Goal: Navigation & Orientation: Find specific page/section

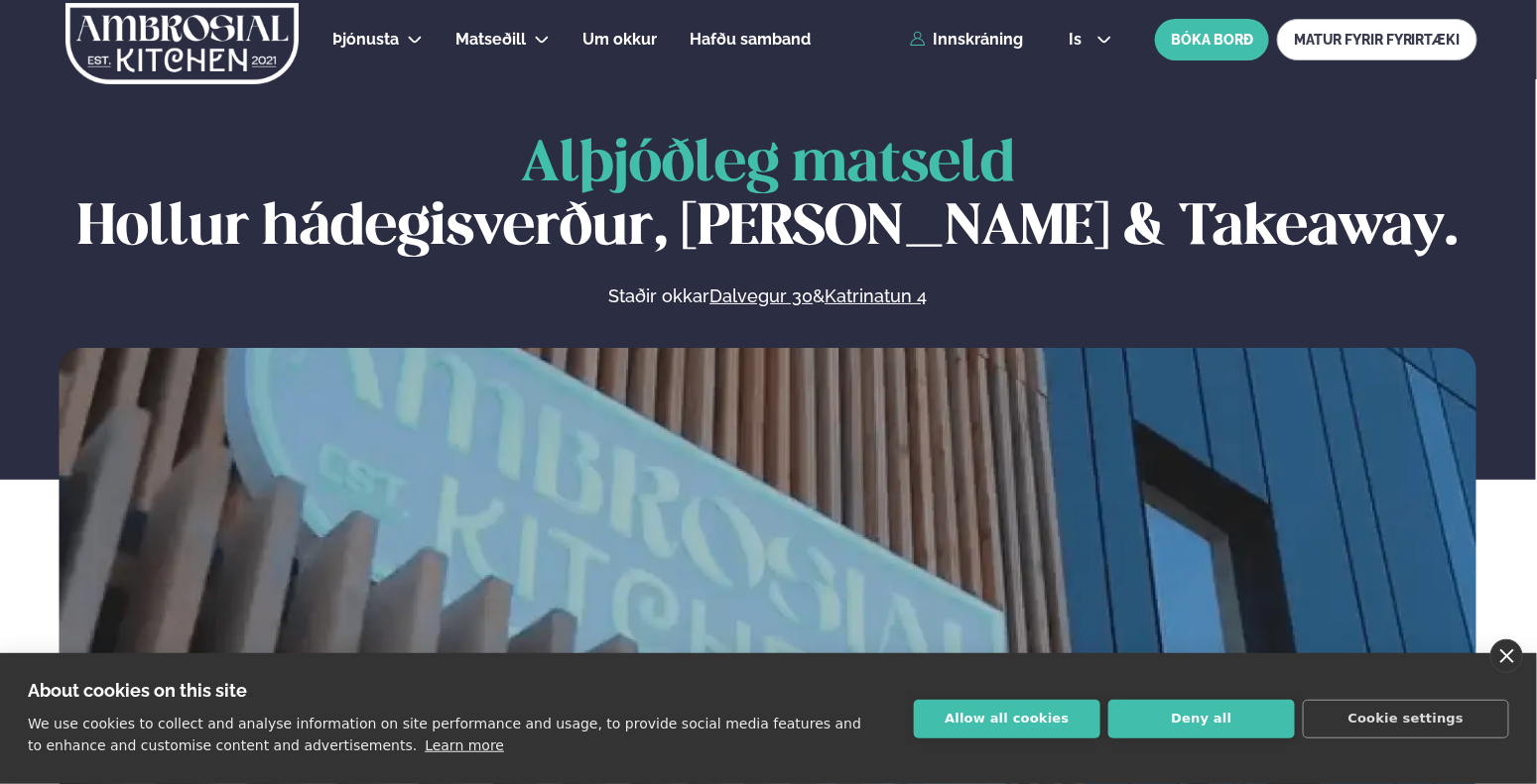
click at [1508, 658] on link "close" at bounding box center [1506, 657] width 33 height 34
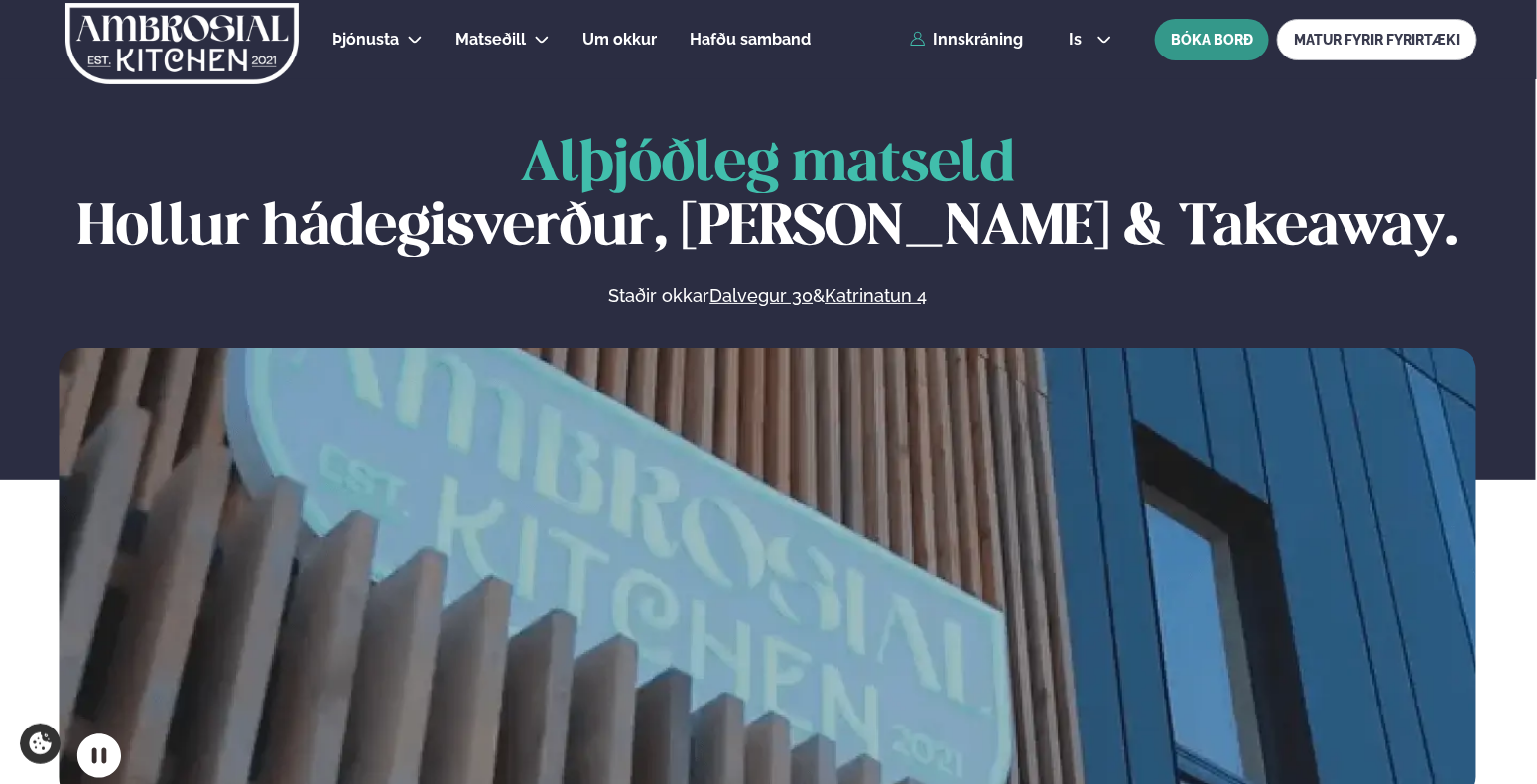
click at [1241, 44] on button "BÓKA BORÐ" at bounding box center [1212, 40] width 114 height 42
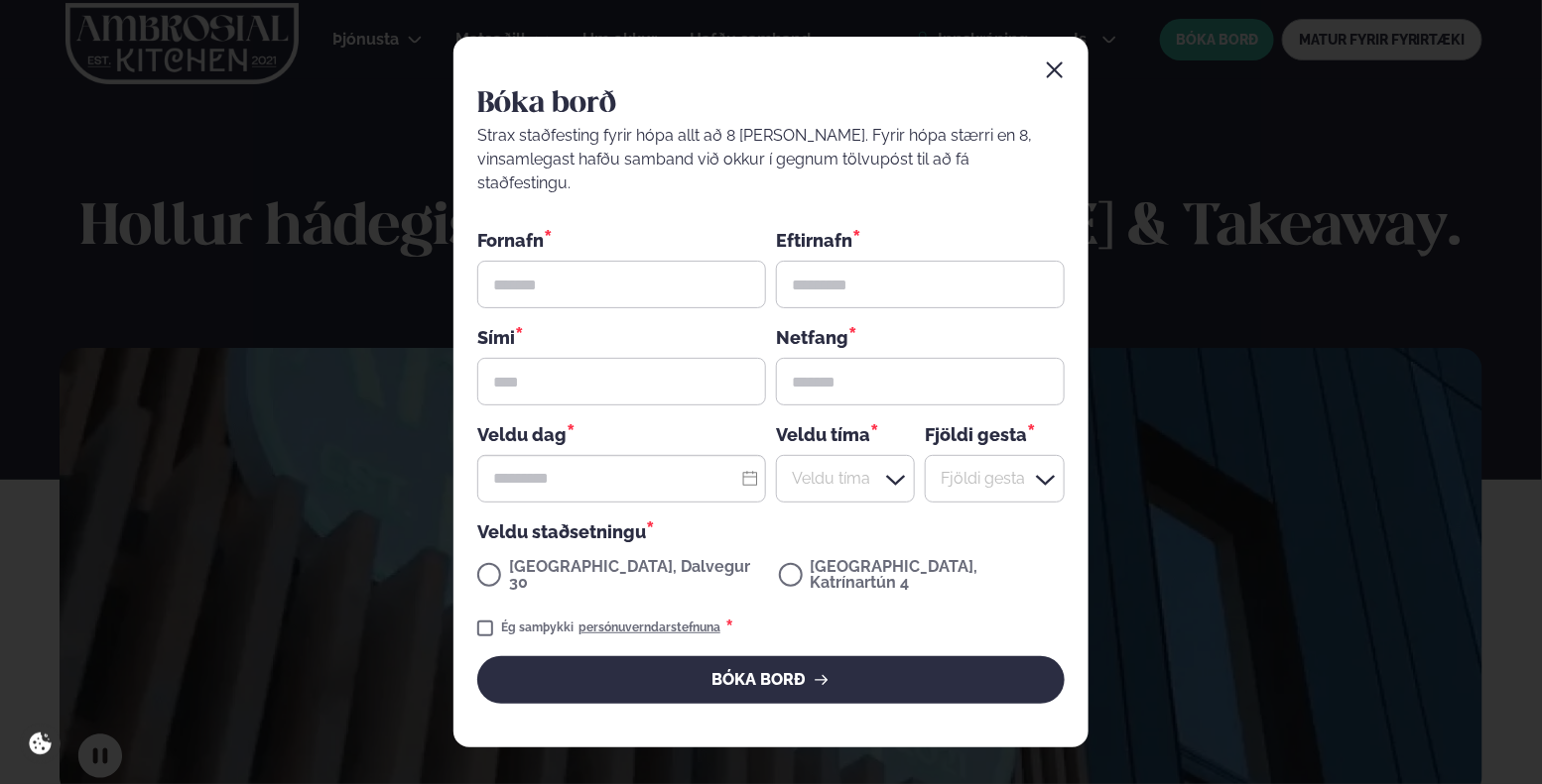
click at [1373, 43] on div "Bóka borð Strax staðfesting fyrir hópa allt að 8 [PERSON_NAME]. Fyrir hópa stær…" at bounding box center [771, 392] width 1542 height 784
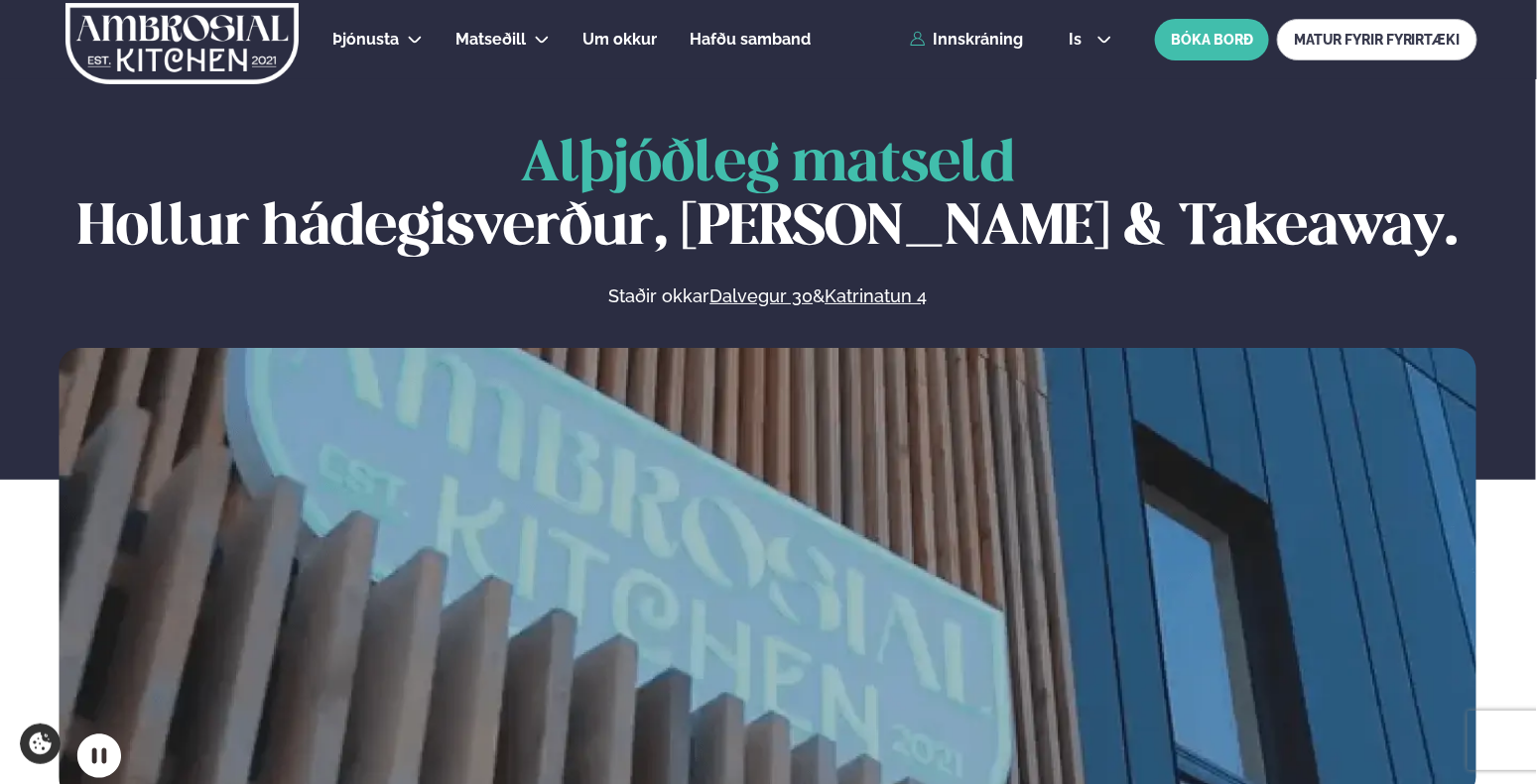
click at [1373, 36] on link "MATUR FYRIR FYRIRTÆKI" at bounding box center [1377, 40] width 201 height 42
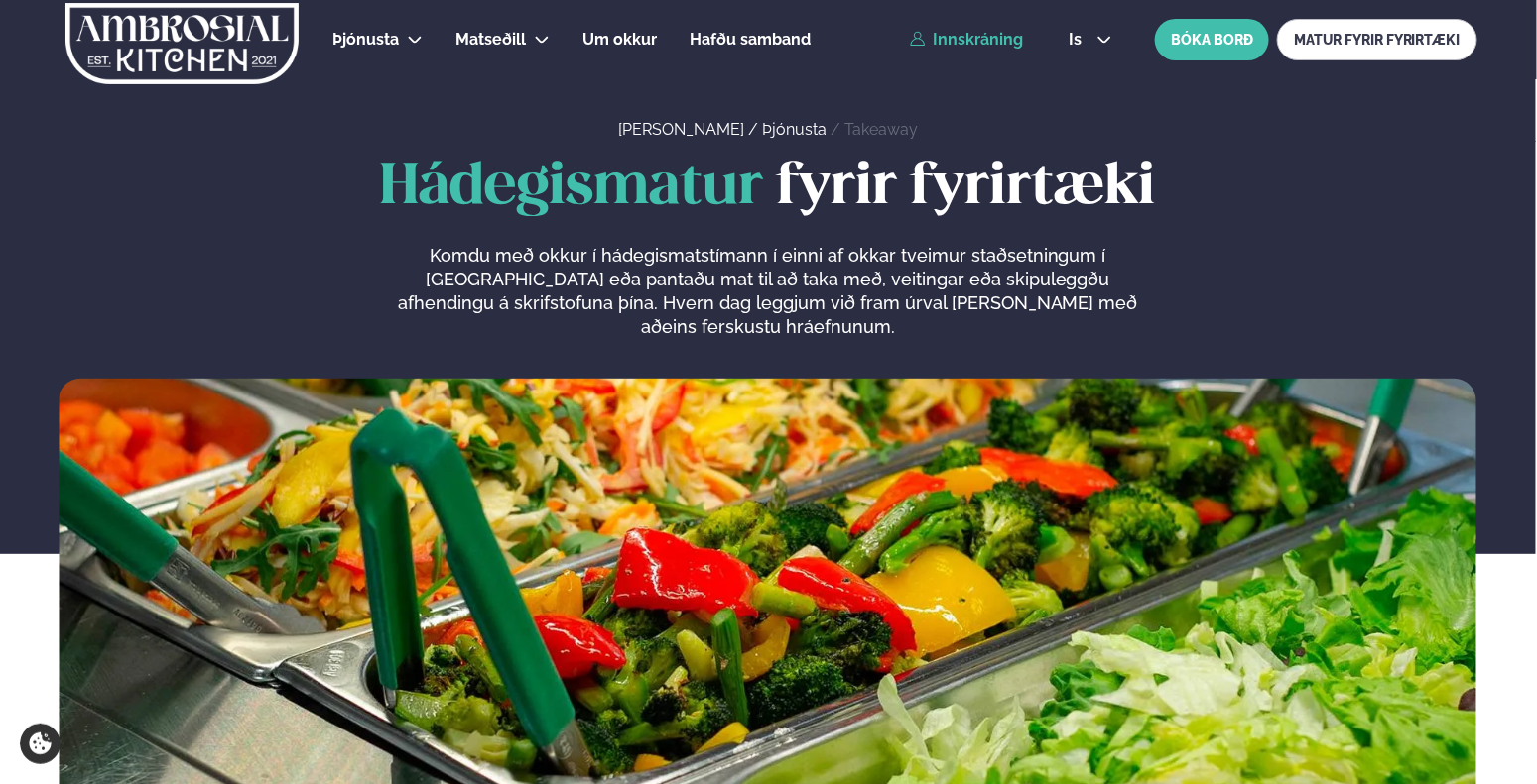
click at [970, 34] on link "Innskráning" at bounding box center [966, 40] width 114 height 18
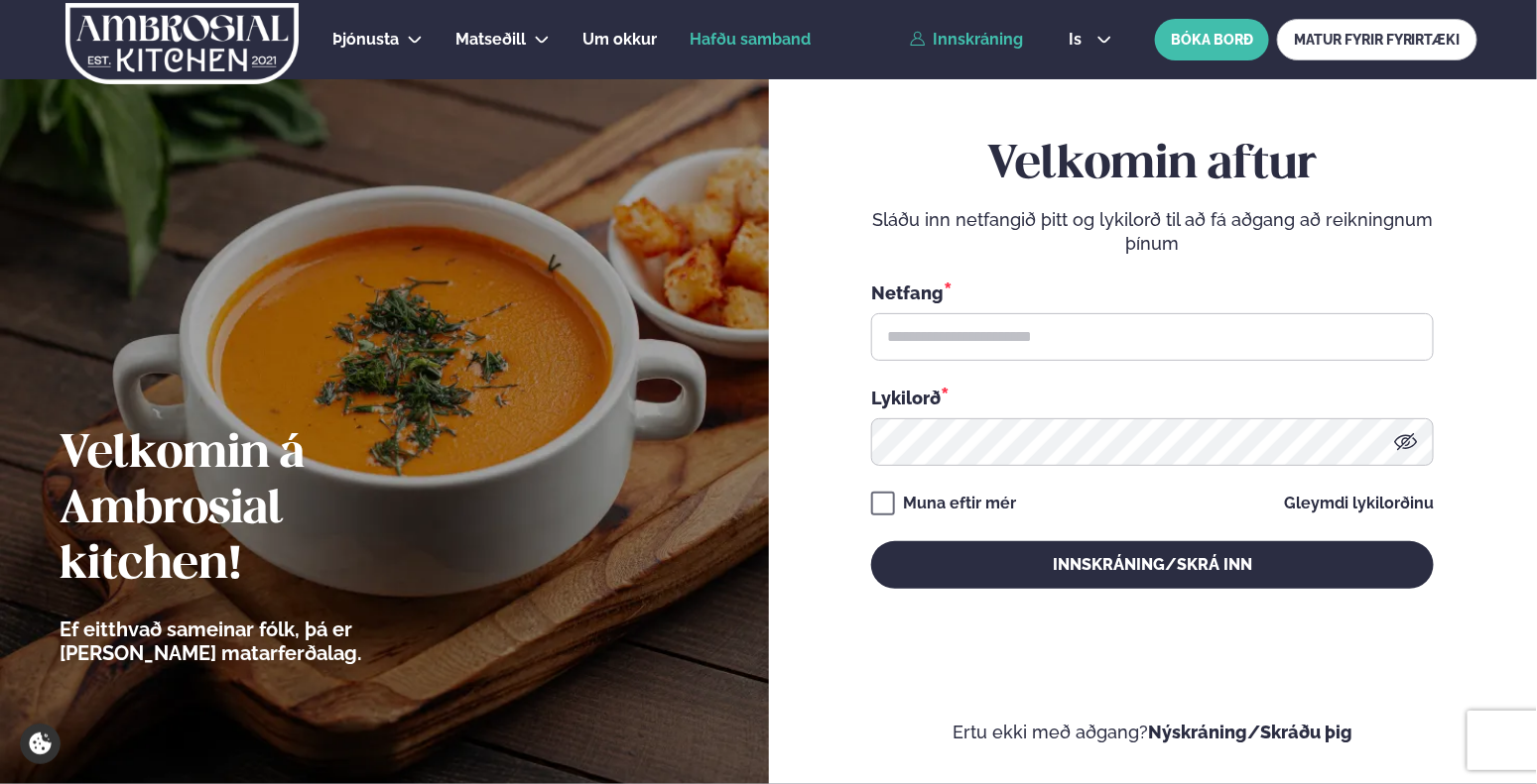
click at [698, 33] on span "Hafðu samband" at bounding box center [751, 39] width 121 height 19
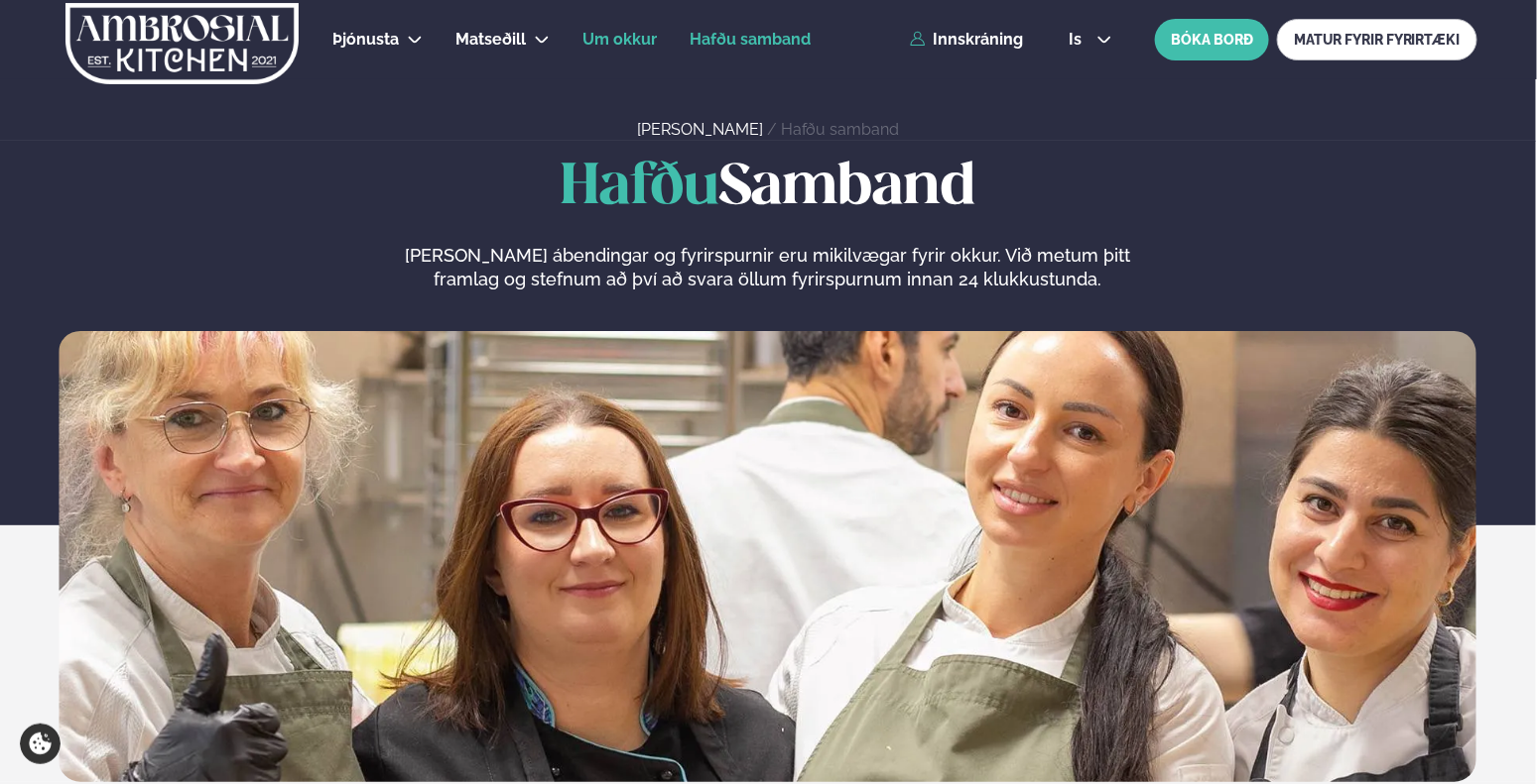
click at [613, 36] on span "Um okkur" at bounding box center [619, 39] width 75 height 19
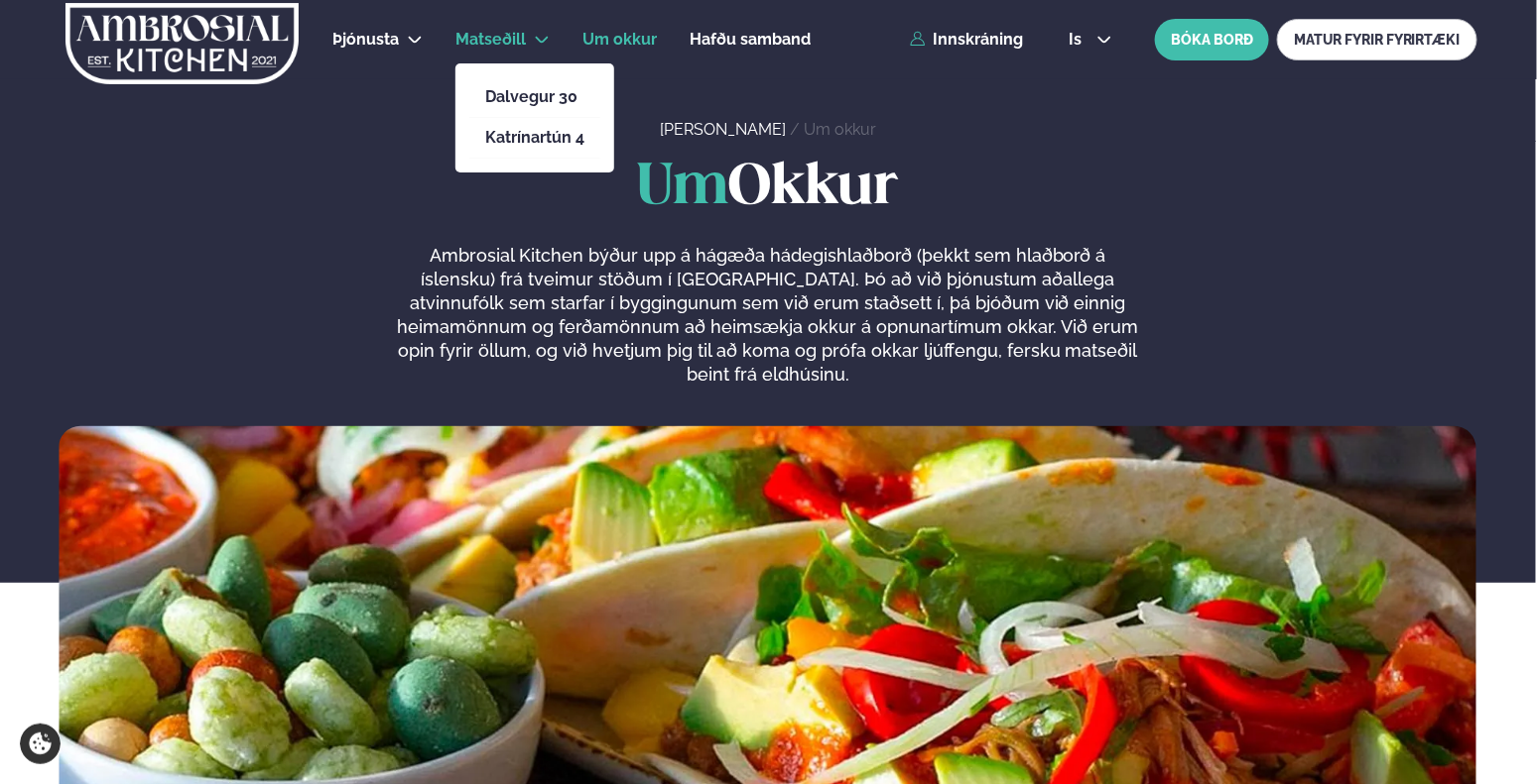
click at [507, 35] on span "Matseðill" at bounding box center [490, 39] width 71 height 19
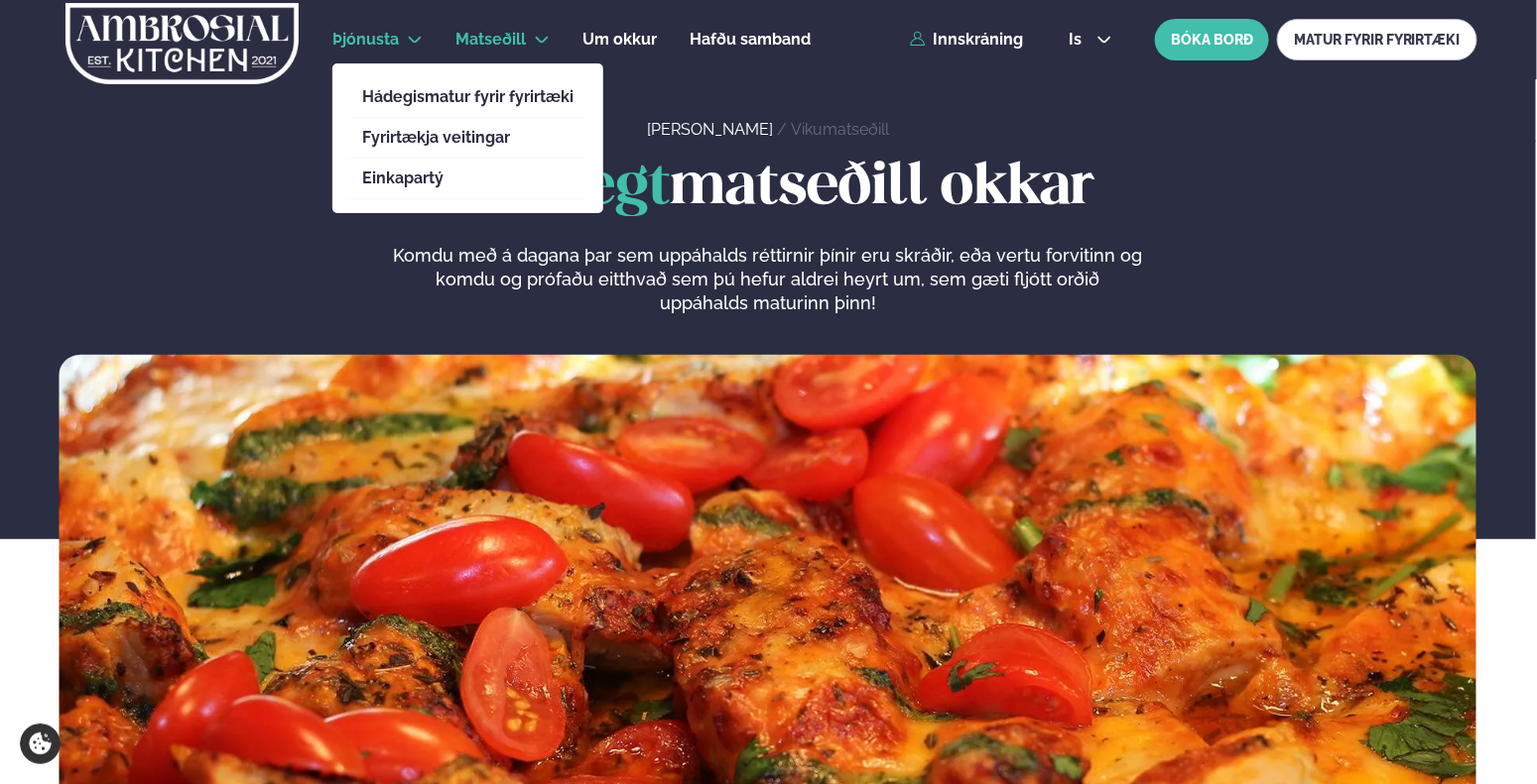
click at [384, 38] on span "Þjónusta" at bounding box center [365, 39] width 67 height 19
